Goal: Information Seeking & Learning: Learn about a topic

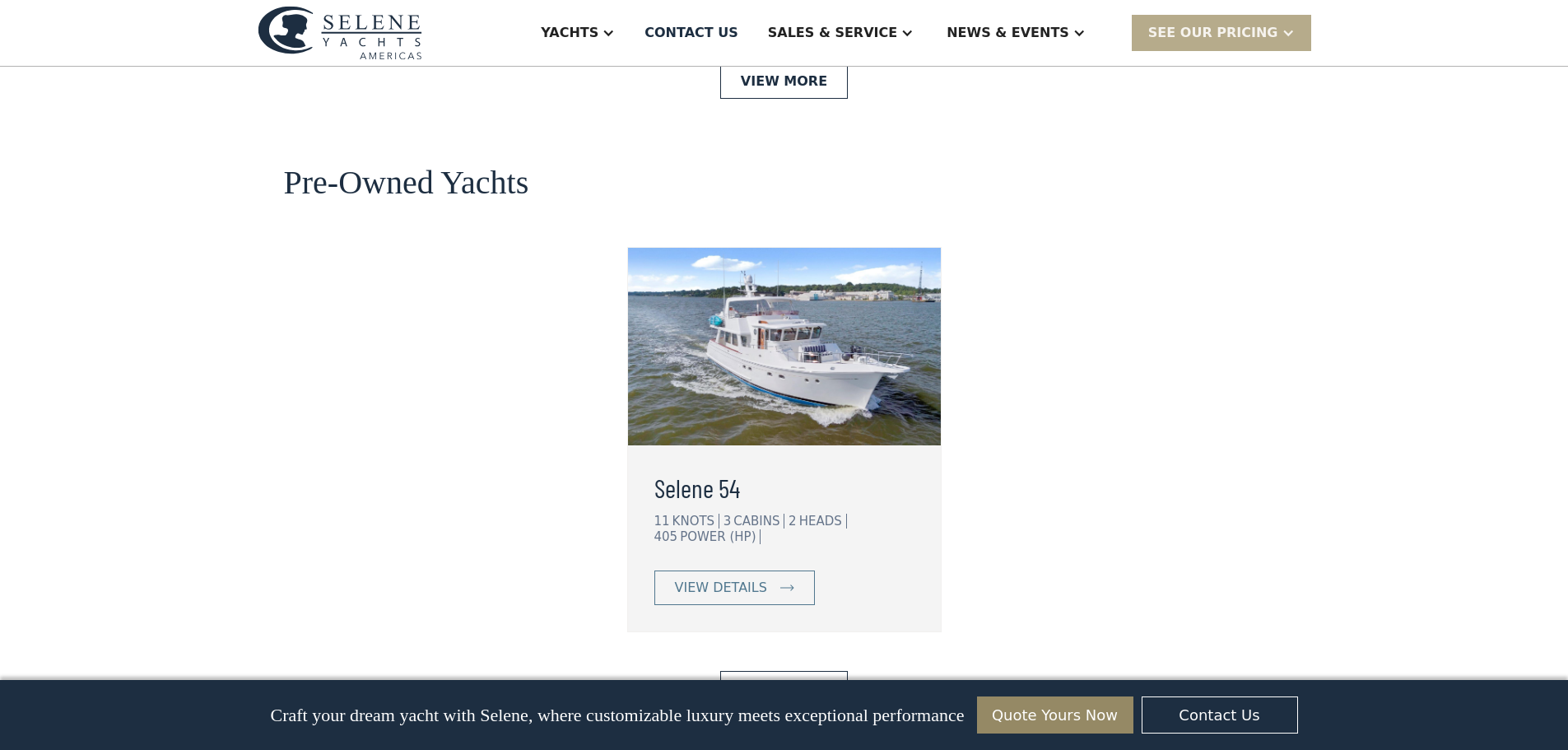
scroll to position [4116, 0]
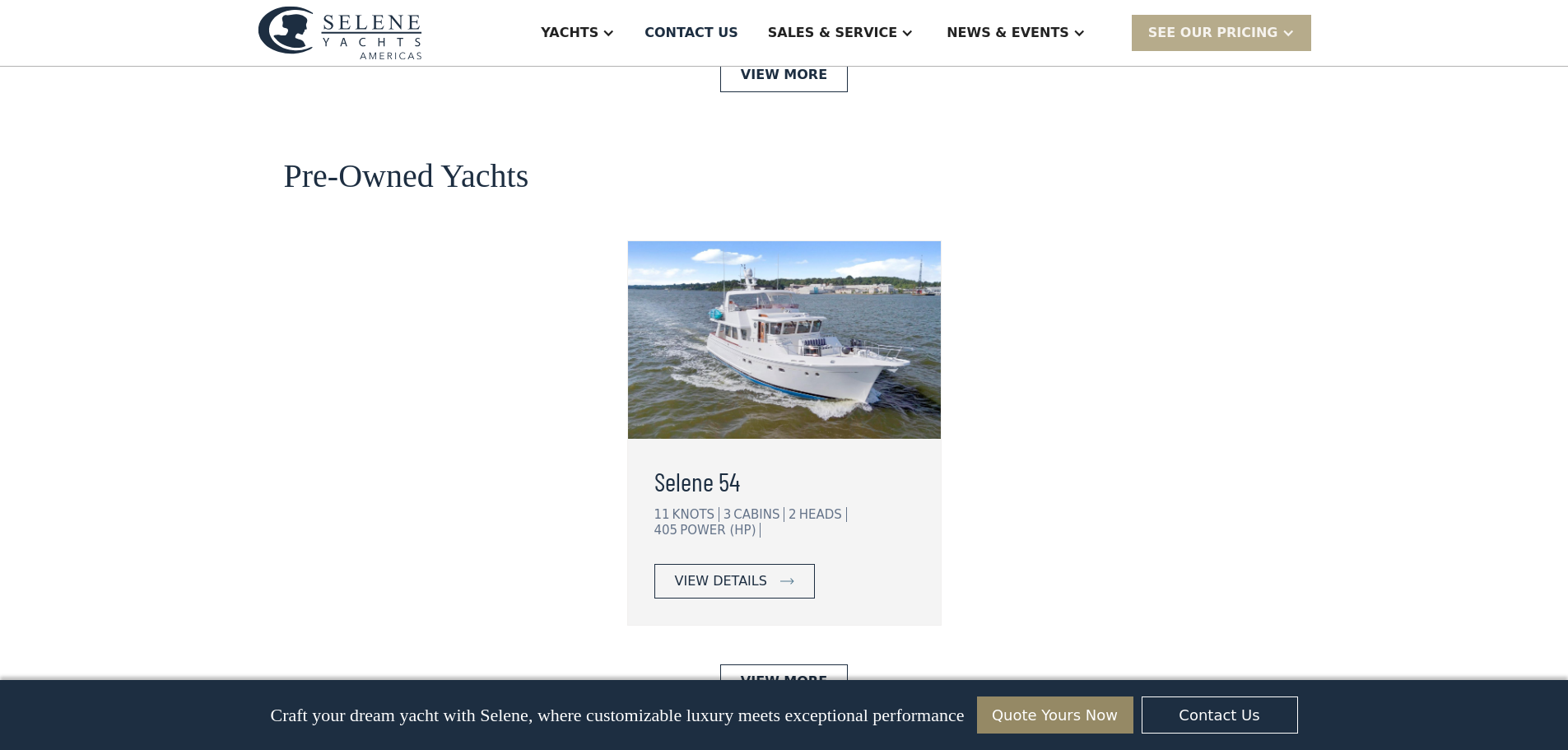
click at [732, 571] on div "view details" at bounding box center [721, 581] width 92 height 19
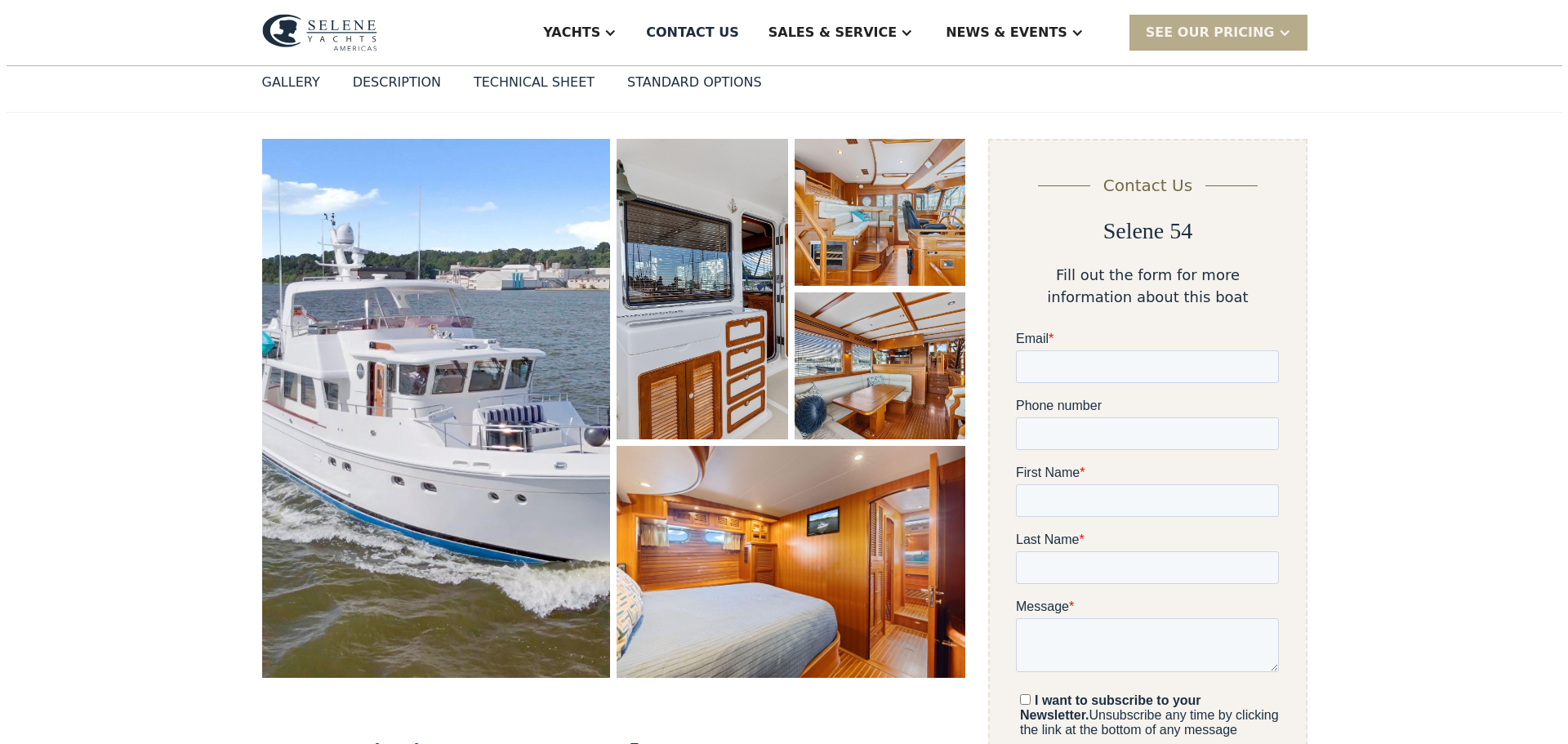
scroll to position [245, 0]
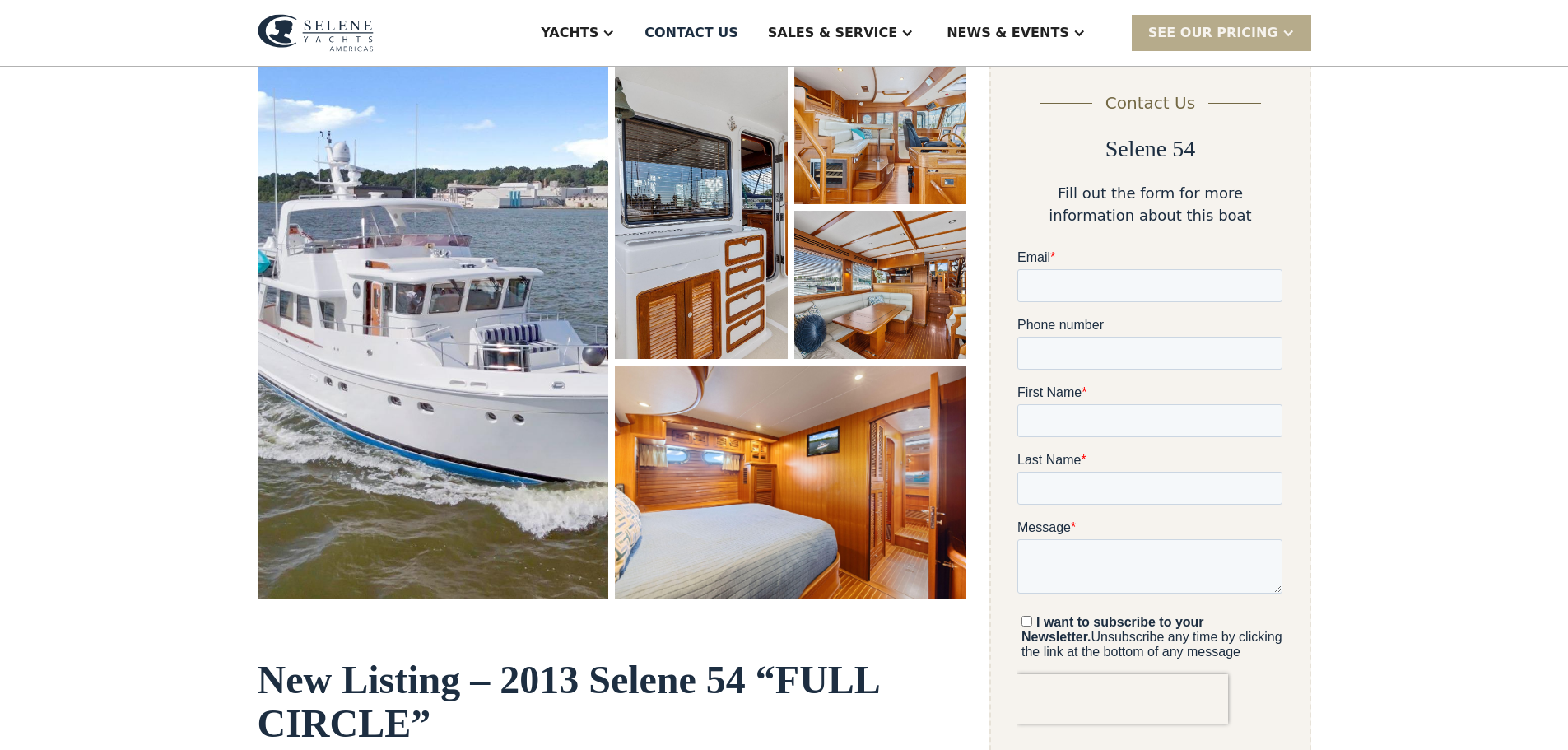
click at [514, 296] on img "open lightbox" at bounding box center [433, 328] width 352 height 544
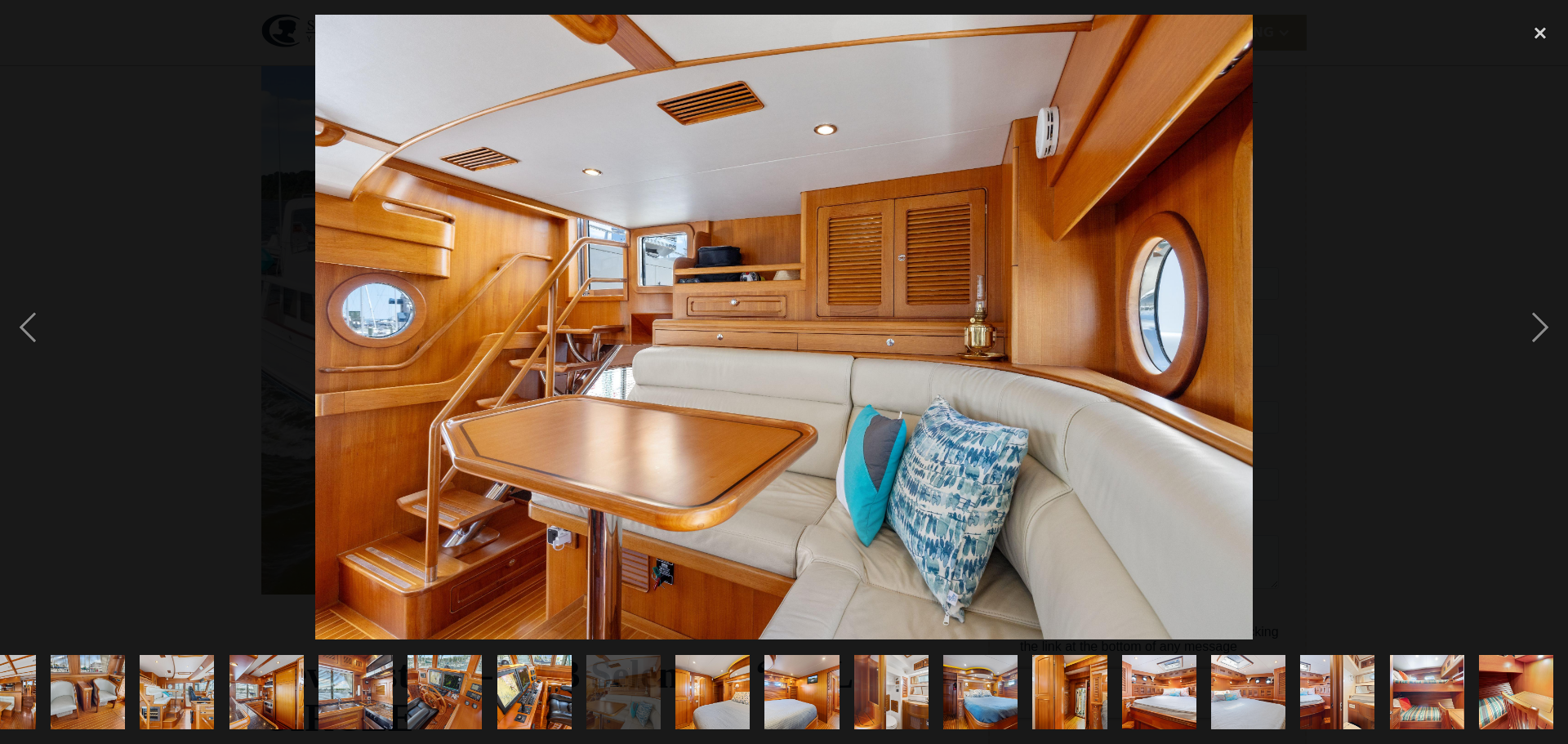
scroll to position [0, 1035]
